Goal: Task Accomplishment & Management: Manage account settings

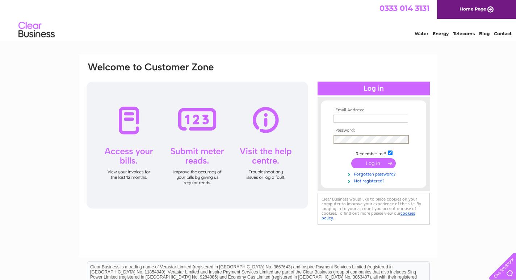
click at [389, 119] on input "text" at bounding box center [370, 118] width 75 height 8
click at [403, 119] on input "text" at bounding box center [370, 118] width 75 height 9
type input "shop@proudlion.co.uk"
click at [373, 161] on input "submit" at bounding box center [373, 163] width 45 height 10
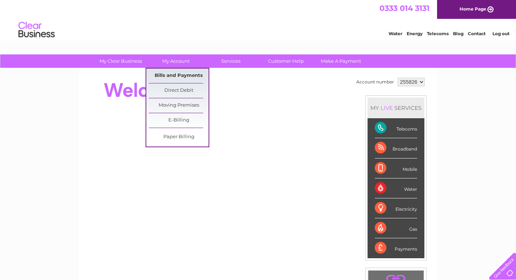
click at [178, 71] on link "Bills and Payments" at bounding box center [179, 75] width 60 height 14
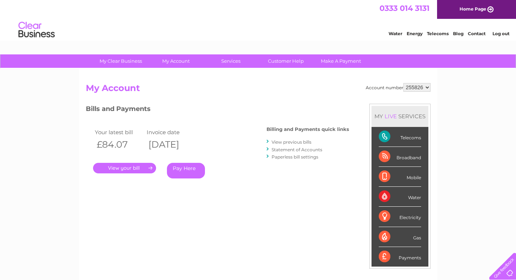
click at [297, 143] on link "View previous bills" at bounding box center [292, 141] width 40 height 5
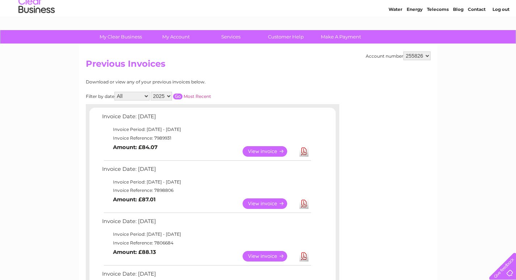
scroll to position [39, 0]
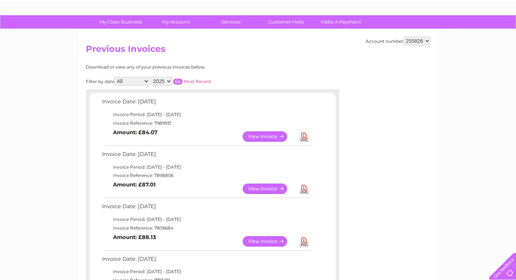
click at [272, 131] on link "View" at bounding box center [269, 136] width 53 height 10
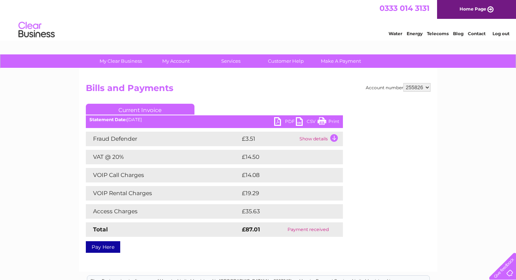
click at [287, 121] on link "PDF" at bounding box center [285, 122] width 22 height 10
click at [289, 121] on link "PDF" at bounding box center [285, 122] width 22 height 10
